Goal: Task Accomplishment & Management: Complete application form

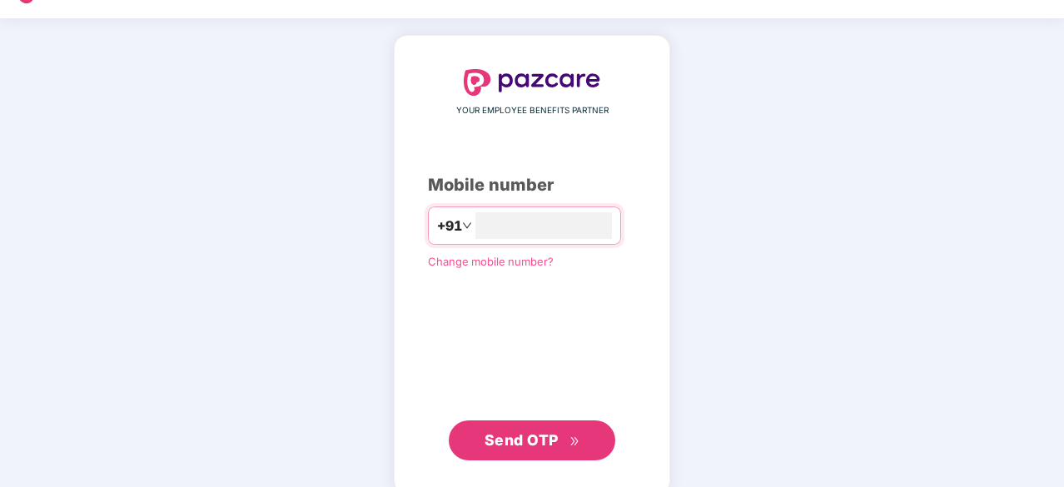
scroll to position [63, 0]
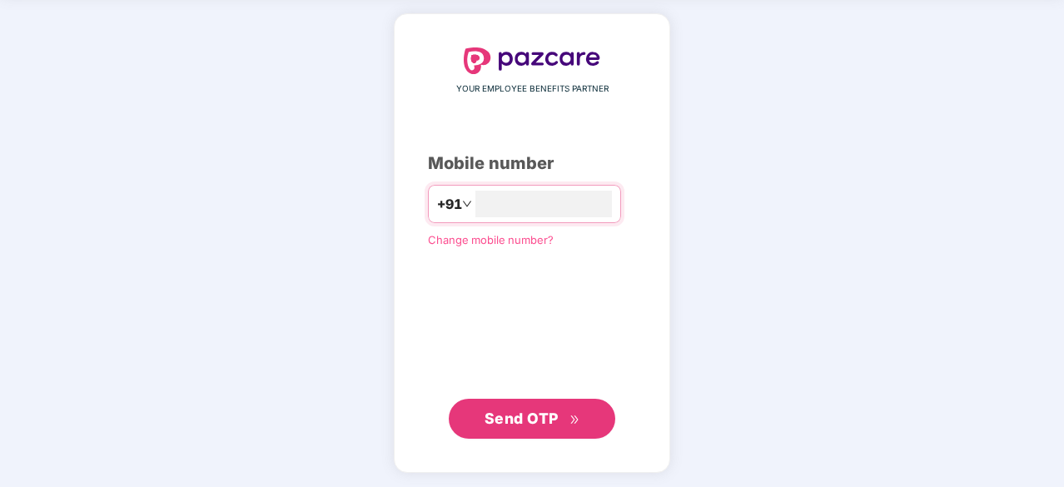
type input "**********"
click at [555, 414] on span "Send OTP" at bounding box center [522, 418] width 74 height 17
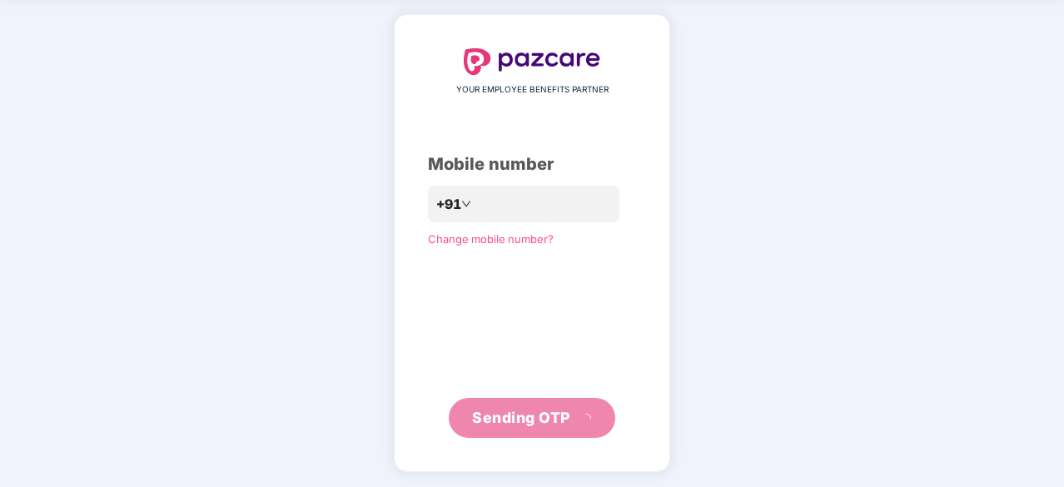
scroll to position [55, 0]
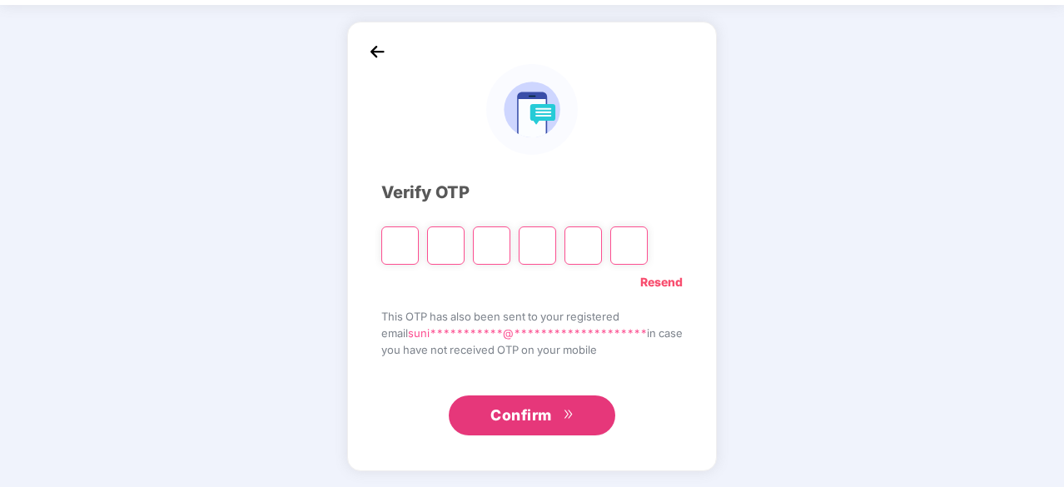
type input "*"
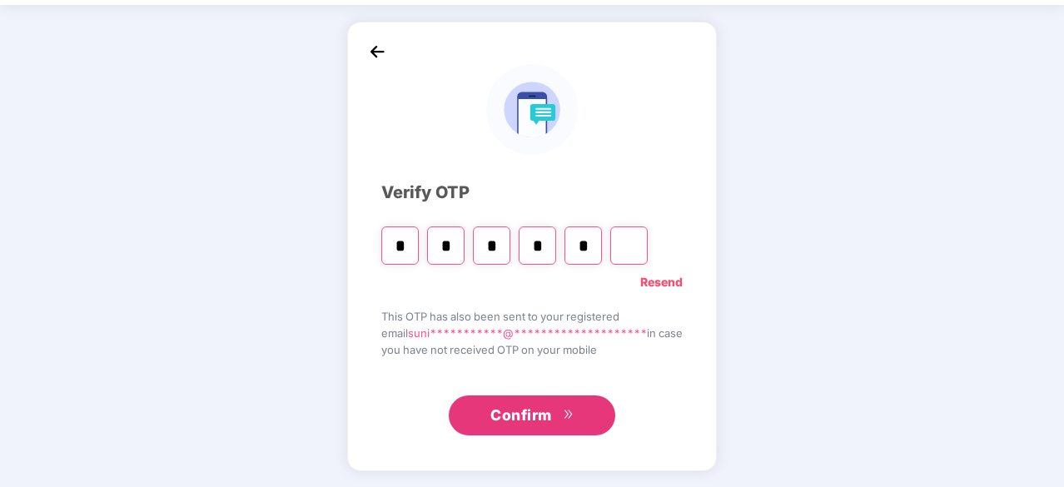
type input "*"
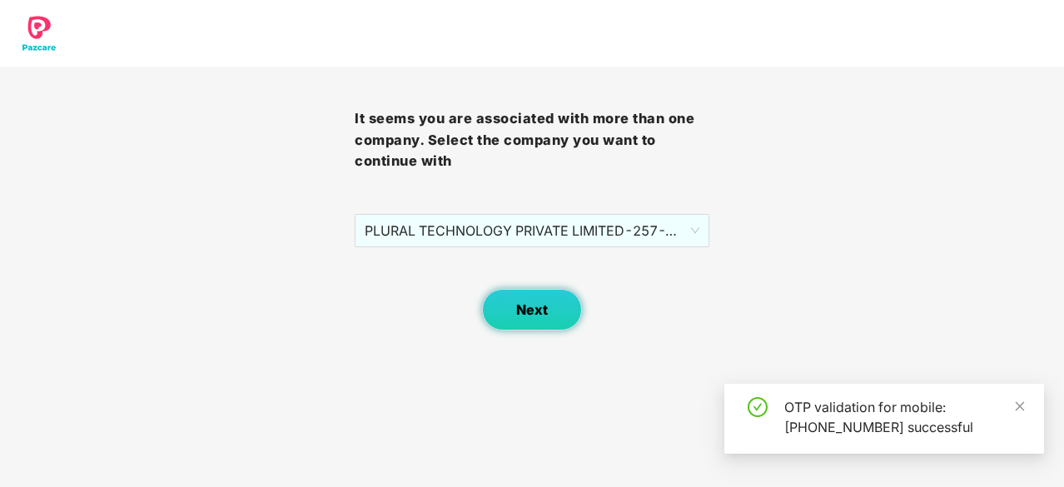
click at [536, 320] on button "Next" at bounding box center [532, 310] width 100 height 42
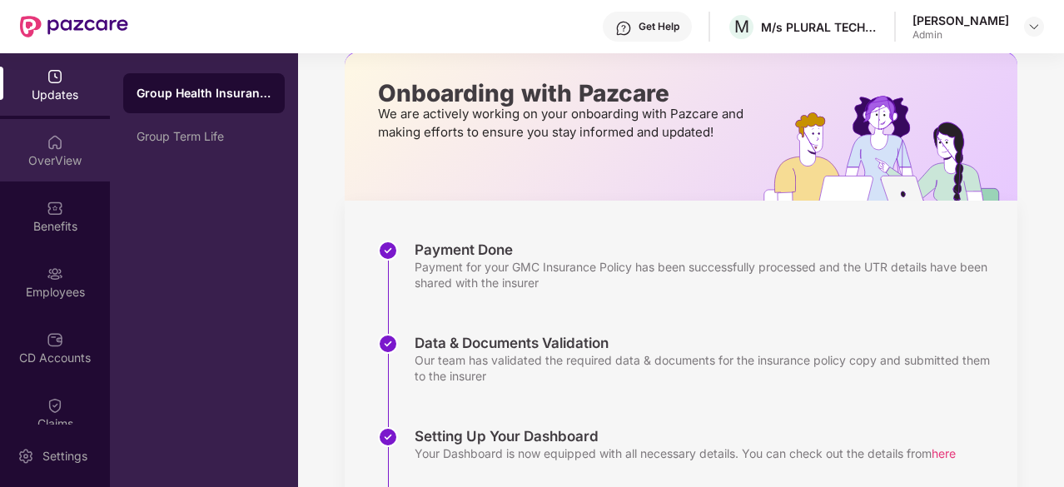
click at [60, 152] on div "OverView" at bounding box center [55, 160] width 110 height 17
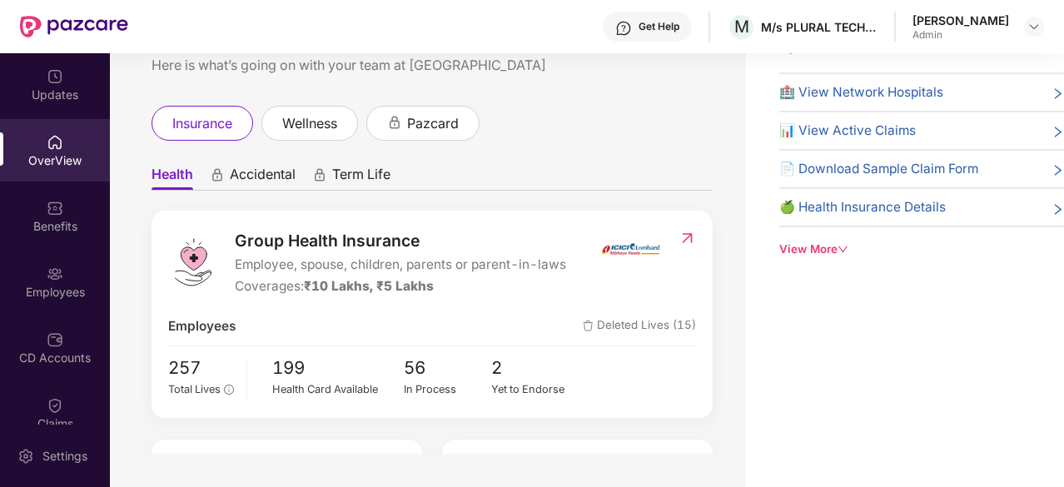
click at [836, 251] on div "View More" at bounding box center [921, 249] width 285 height 17
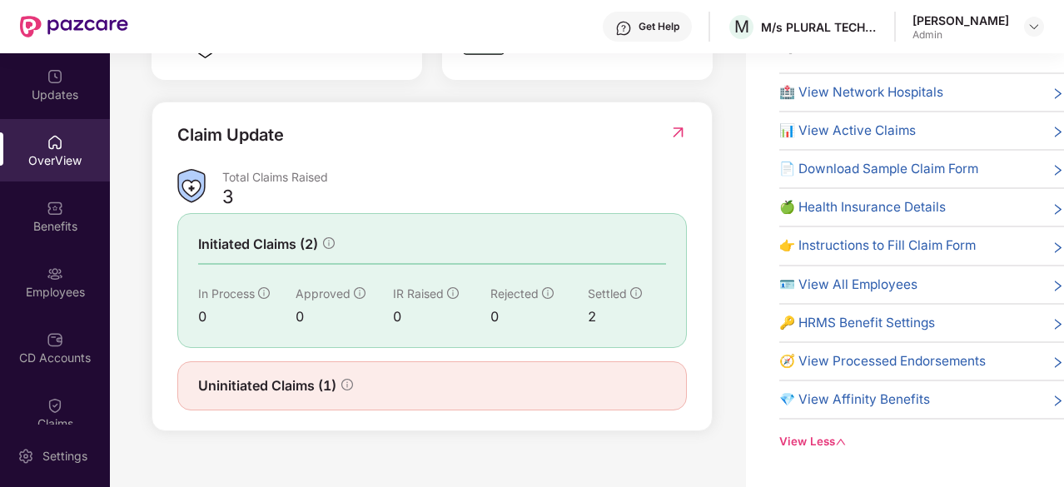
scroll to position [538, 0]
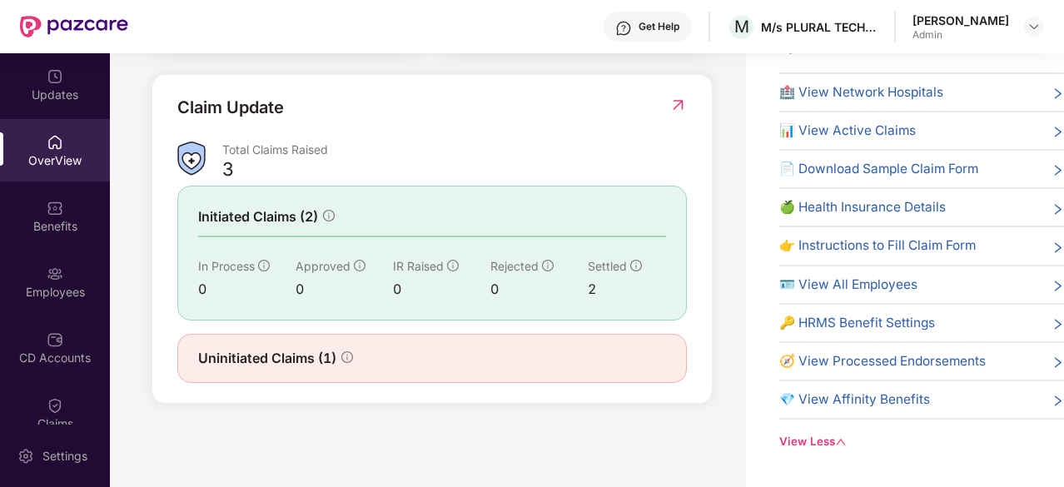
click at [315, 309] on div "Initiated Claims (2) In Process 0 Approved 0 IR Raised 0 Rejected 0 Settled 2" at bounding box center [432, 253] width 510 height 135
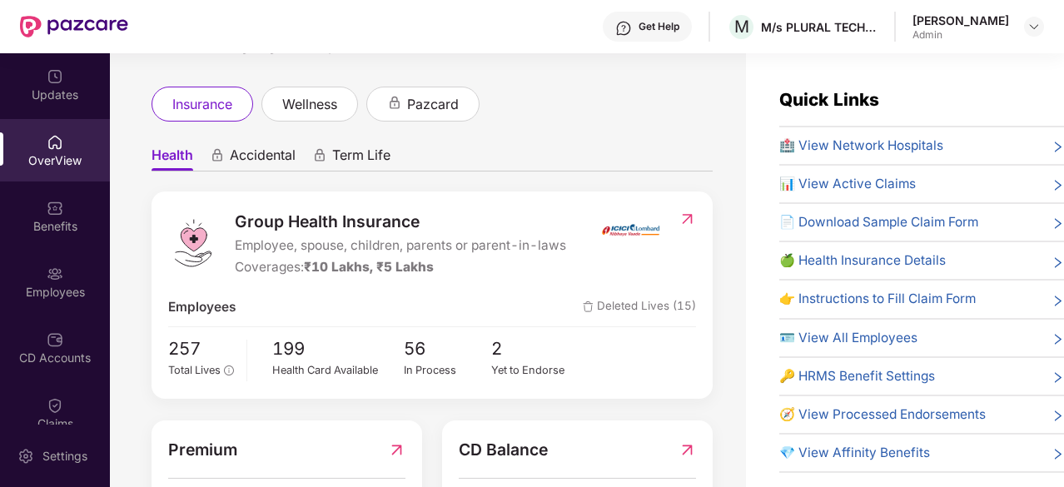
scroll to position [0, 0]
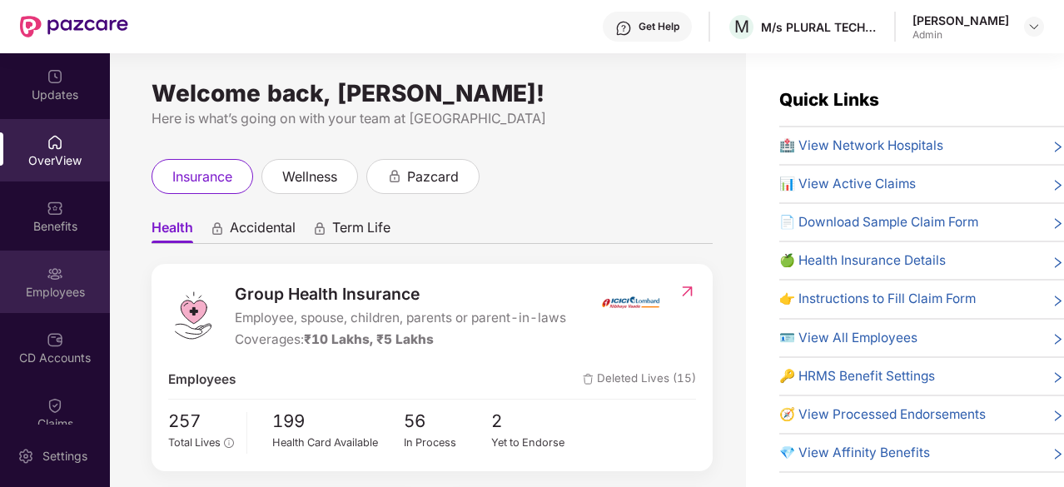
click at [38, 285] on div "Employees" at bounding box center [55, 292] width 110 height 17
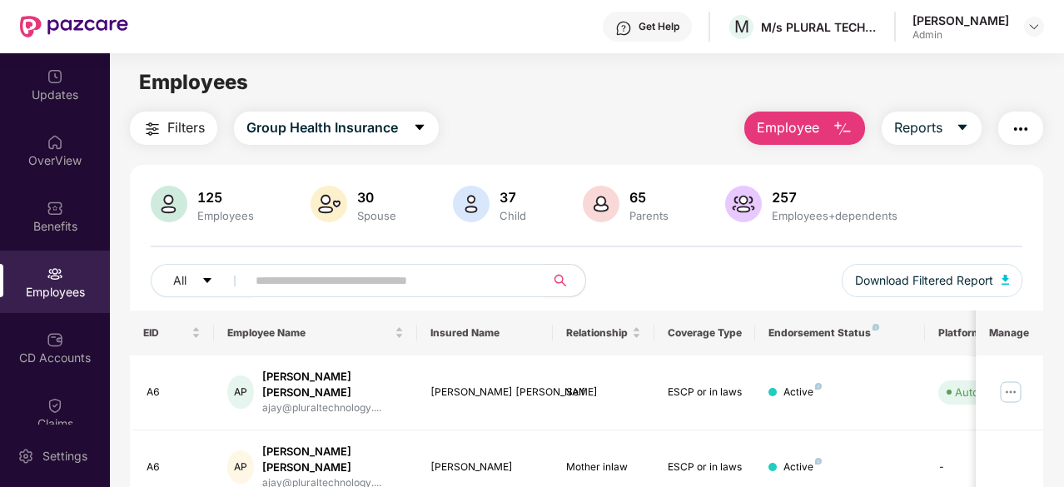
click at [824, 127] on button "Employee" at bounding box center [804, 128] width 121 height 33
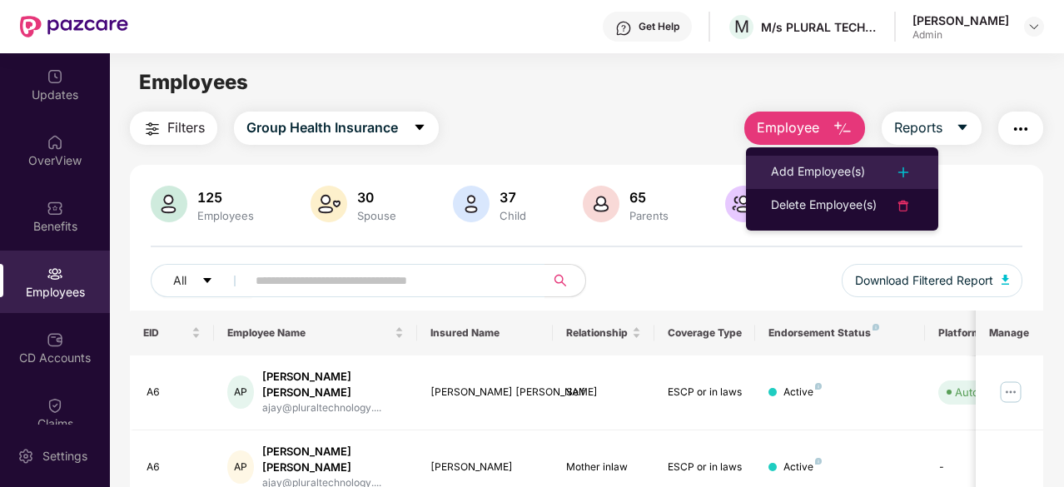
click at [821, 171] on div "Add Employee(s)" at bounding box center [818, 172] width 94 height 20
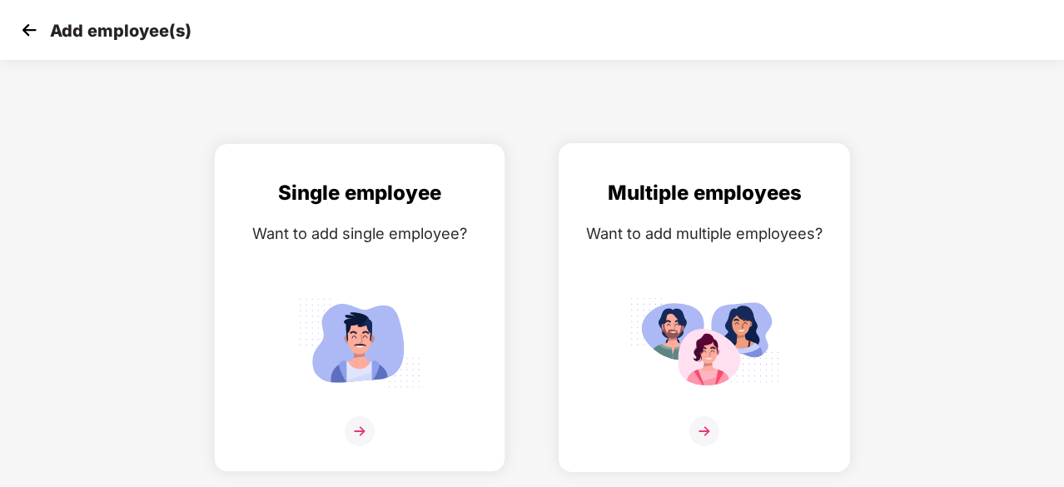
click at [704, 424] on img at bounding box center [704, 431] width 30 height 30
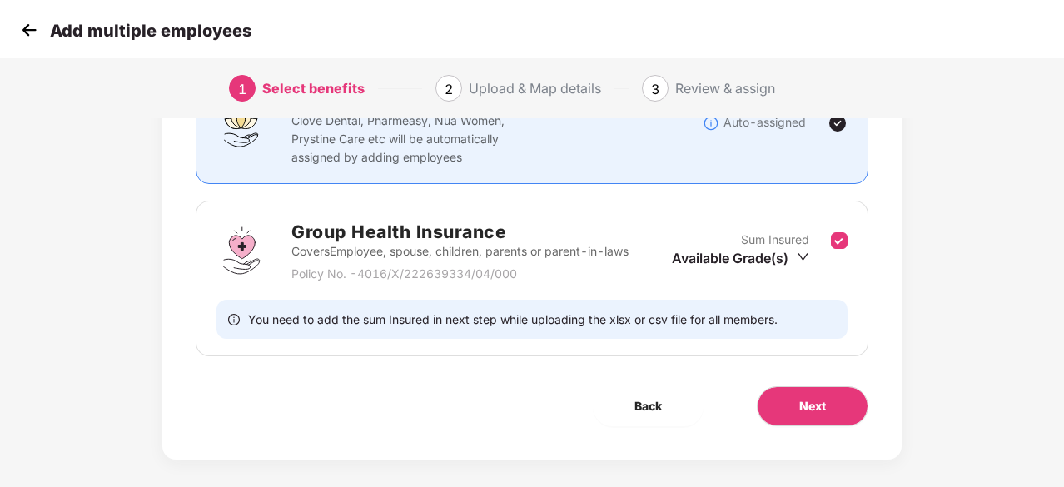
scroll to position [182, 0]
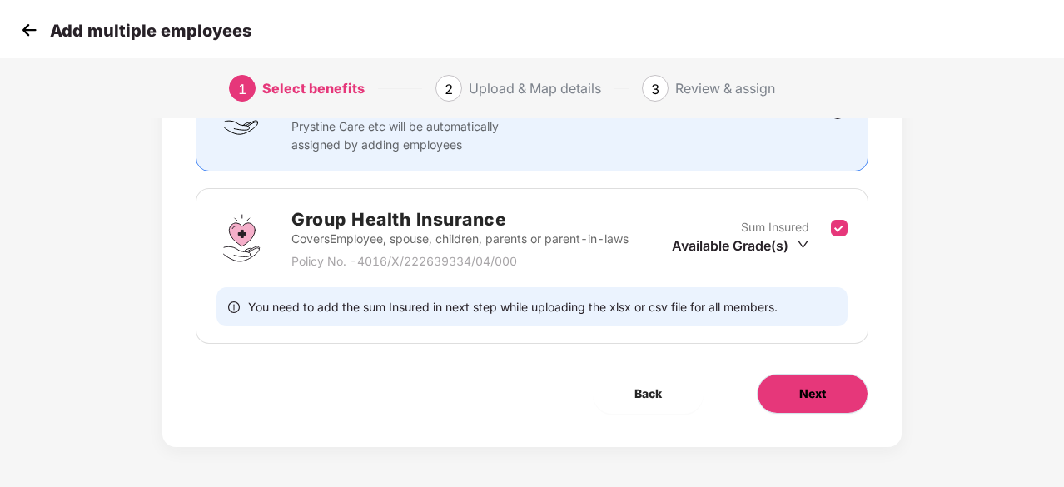
click at [794, 391] on button "Next" at bounding box center [813, 394] width 112 height 40
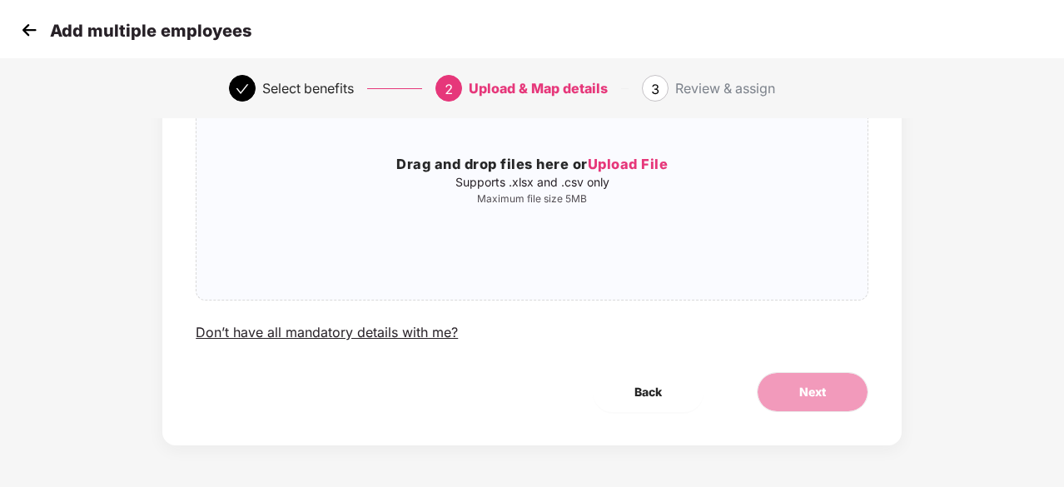
scroll to position [0, 0]
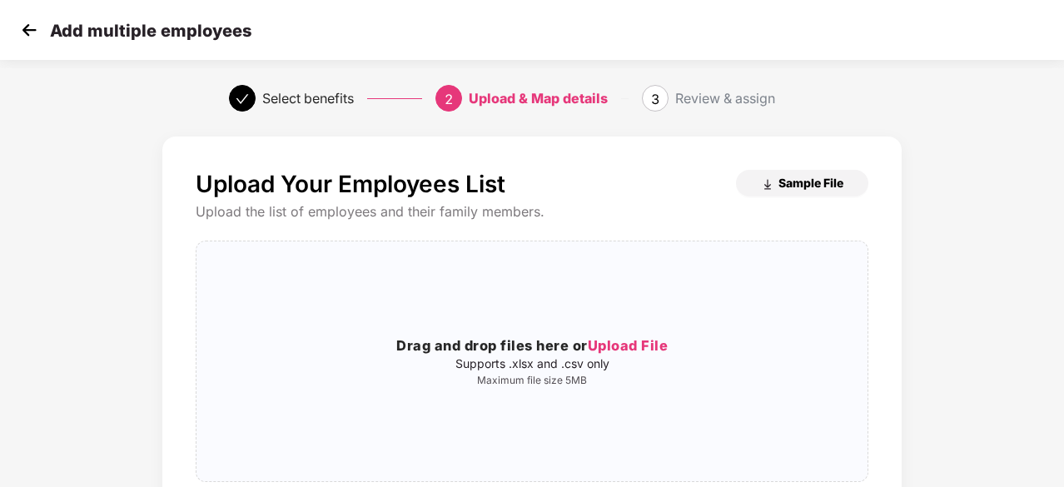
click at [806, 181] on span "Sample File" at bounding box center [811, 183] width 65 height 16
click at [670, 318] on div "Drag and drop files here or Upload File Supports .xlsx and .csv only Maximum fi…" at bounding box center [532, 361] width 671 height 213
click at [637, 350] on span "Upload File" at bounding box center [628, 345] width 81 height 17
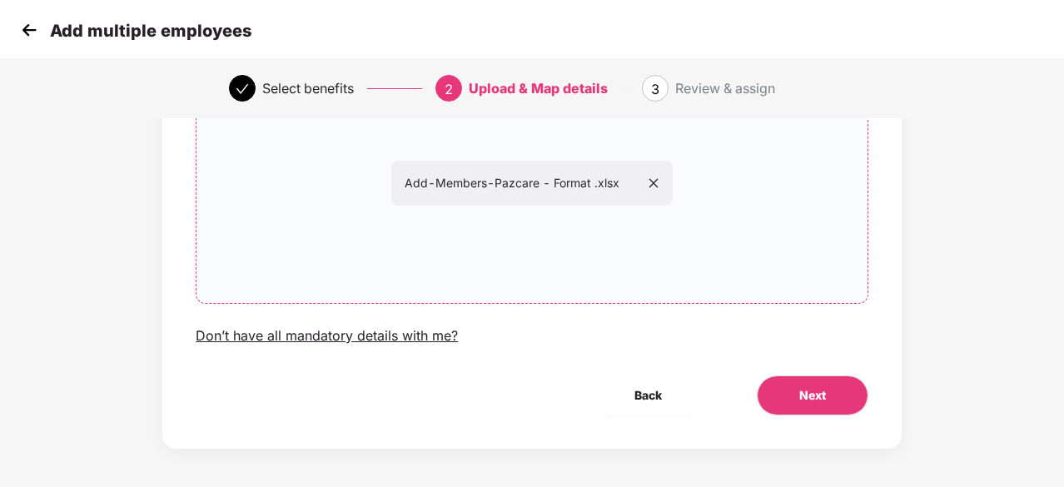
scroll to position [182, 0]
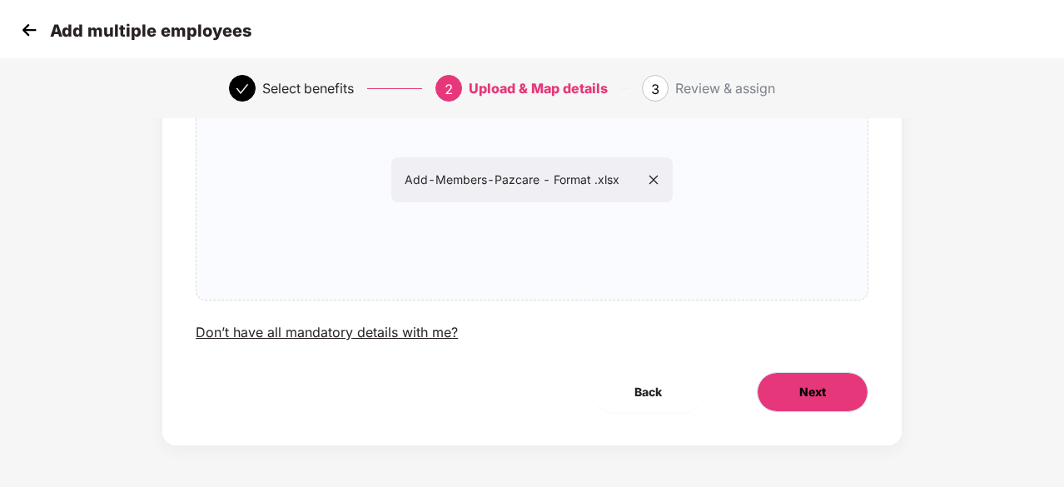
click at [840, 407] on button "Next" at bounding box center [813, 392] width 112 height 40
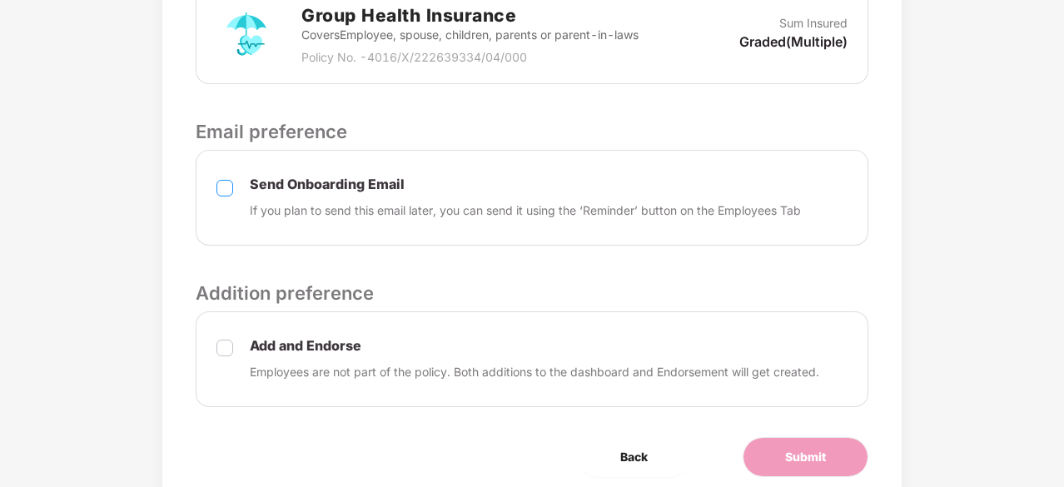
scroll to position [583, 0]
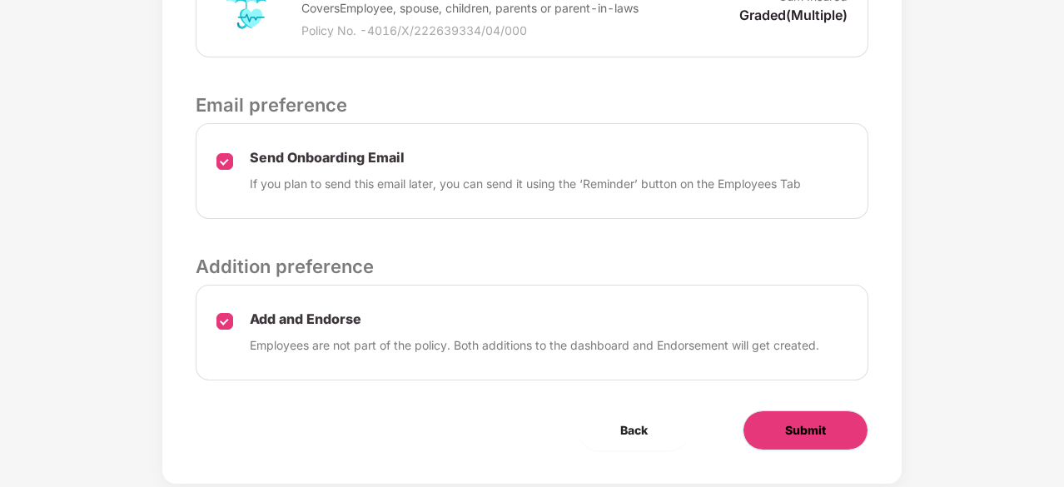
click at [818, 422] on span "Submit" at bounding box center [805, 430] width 41 height 18
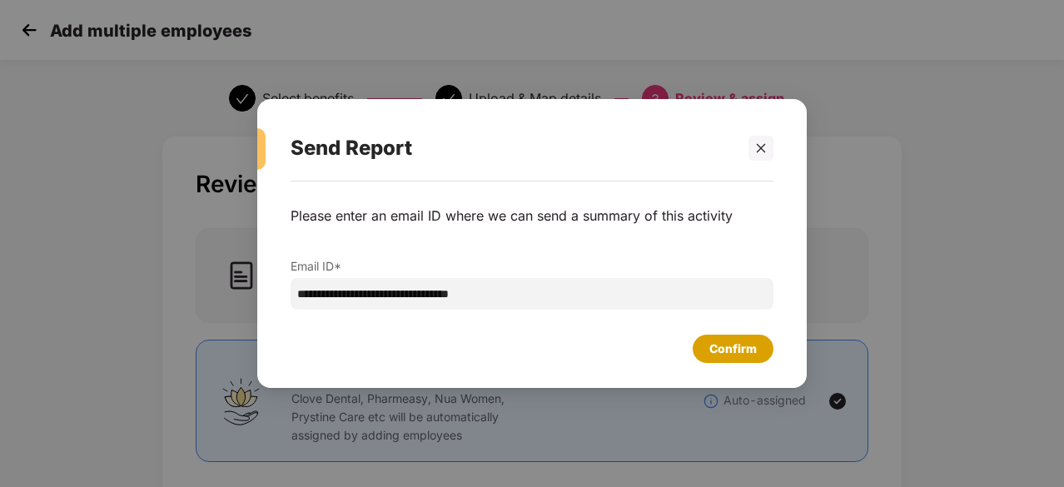
click at [718, 354] on div "Confirm" at bounding box center [732, 349] width 47 height 18
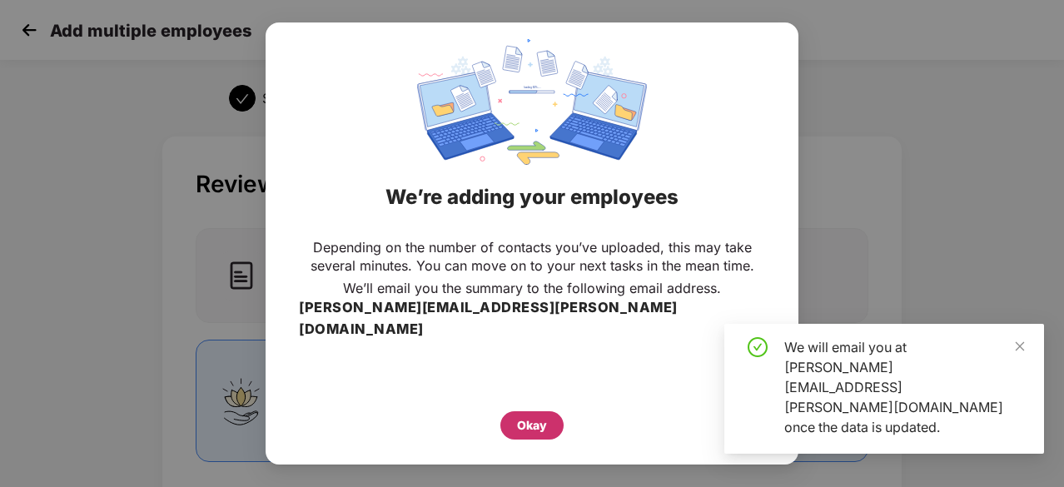
click at [536, 417] on div "Okay" at bounding box center [532, 425] width 30 height 18
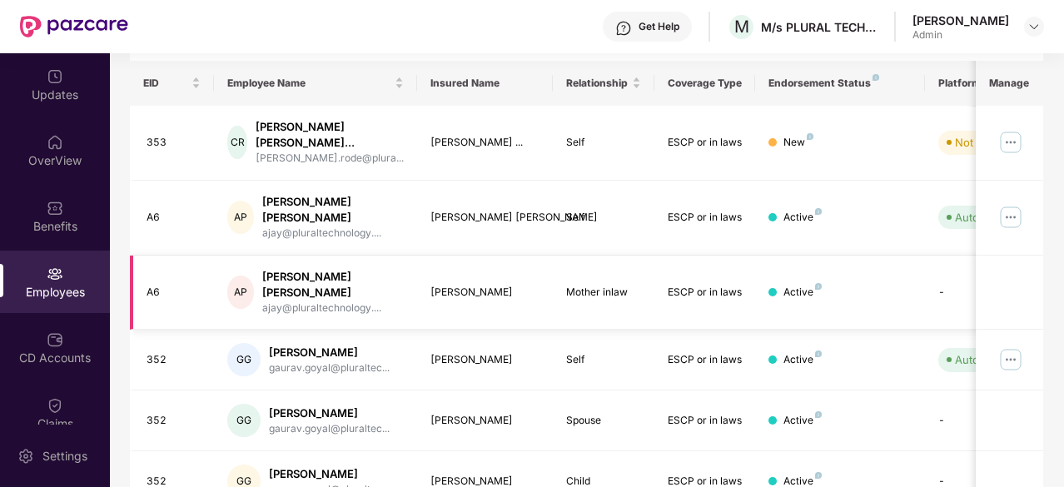
scroll to position [167, 0]
